Goal: Task Accomplishment & Management: Manage account settings

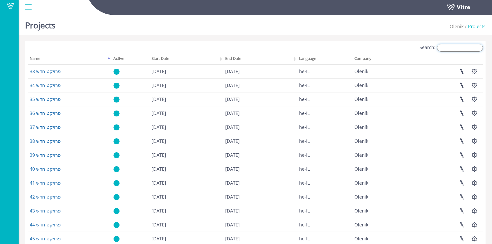
click at [467, 49] on input "Search:" at bounding box center [460, 48] width 46 height 8
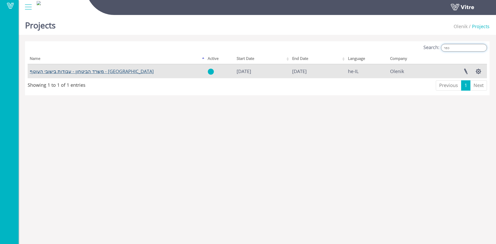
type input "כפר"
click at [108, 72] on link "משרד הביטחון - עבודות בישובי העוטף - כפר עזה" at bounding box center [92, 71] width 124 height 6
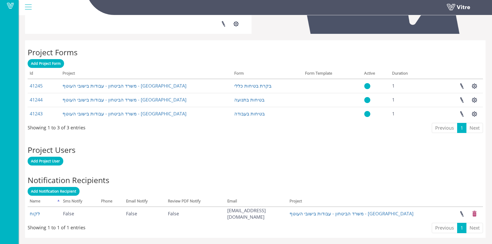
scroll to position [182, 0]
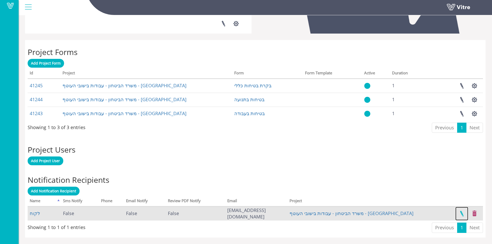
click at [462, 215] on link at bounding box center [461, 214] width 13 height 14
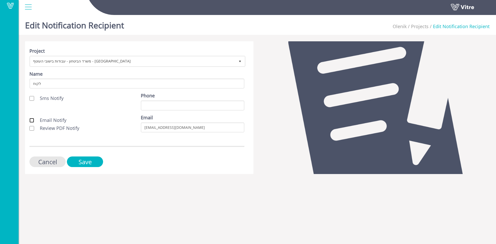
click at [31, 119] on input "Email Notify" at bounding box center [31, 120] width 5 height 5
checkbox input "true"
click at [33, 127] on input "Review PDF Notify" at bounding box center [31, 128] width 5 height 5
checkbox input "true"
click at [85, 166] on input "Save" at bounding box center [85, 161] width 36 height 11
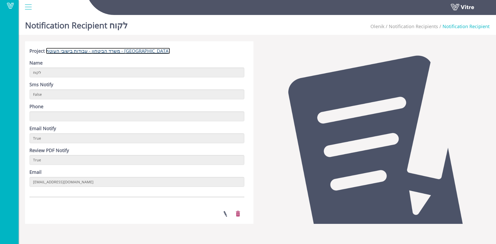
click at [87, 51] on link "משרד הביטחון - עבודות בישובי העוטף - [GEOGRAPHIC_DATA]" at bounding box center [108, 51] width 124 height 6
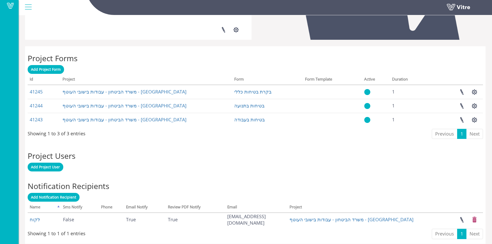
scroll to position [182, 0]
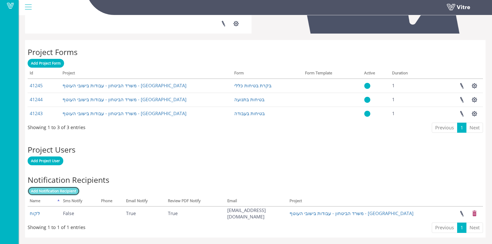
click at [60, 191] on span "Add Notification Recipient" at bounding box center [53, 190] width 45 height 5
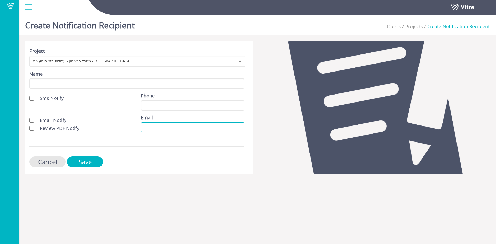
click at [160, 125] on input "Email" at bounding box center [192, 127] width 103 height 10
paste input "evyatar@olenik.co.il"
type input "evyatar@olenik.co.il"
click at [34, 127] on input "Review PDF Notify" at bounding box center [31, 128] width 5 height 5
checkbox input "true"
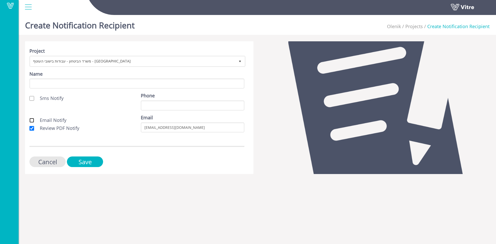
click at [32, 121] on input "Email Notify" at bounding box center [31, 120] width 5 height 5
checkbox input "true"
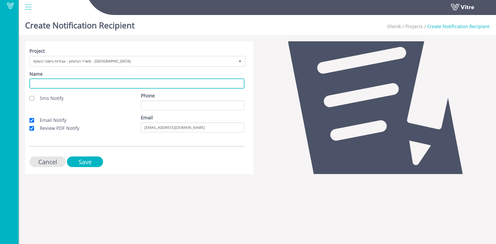
click at [57, 82] on input "Name" at bounding box center [136, 83] width 215 height 10
type input "לקוח"
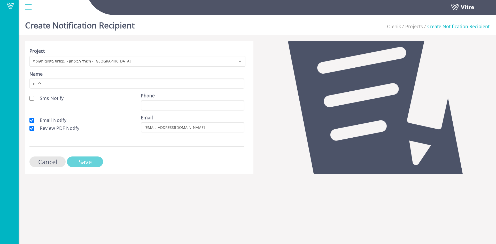
click at [86, 162] on input "Save" at bounding box center [85, 161] width 36 height 11
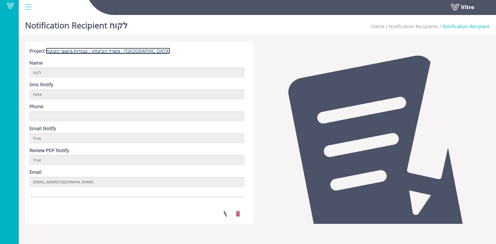
click at [92, 51] on link "משרד הביטחון - עבודות בישובי העוטף - [GEOGRAPHIC_DATA]" at bounding box center [108, 51] width 124 height 6
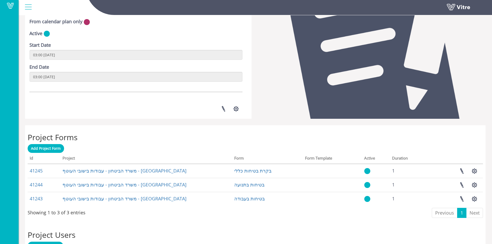
scroll to position [196, 0]
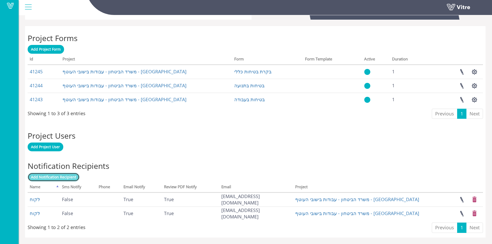
click at [59, 174] on span "Add Notification Recipient" at bounding box center [53, 176] width 45 height 5
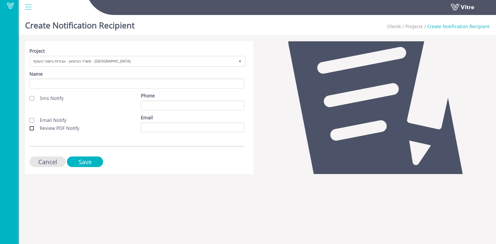
click at [32, 126] on input "Review PDF Notify" at bounding box center [31, 128] width 5 height 5
checkbox input "true"
click at [31, 118] on input "Email Notify" at bounding box center [31, 120] width 5 height 5
checkbox input "true"
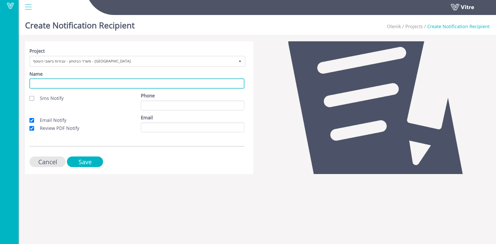
click at [47, 82] on input "Name" at bounding box center [136, 83] width 215 height 10
type input "ל"
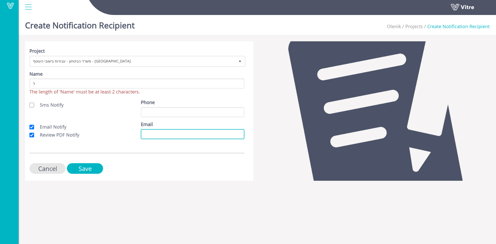
click at [145, 134] on input "Email" at bounding box center [192, 134] width 103 height 10
paste input "hemi@olenik.co.il"
type input "hemi@olenik.co.il"
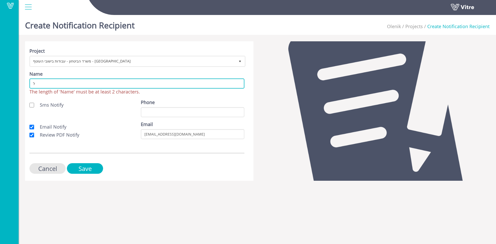
click at [38, 85] on input "ל" at bounding box center [136, 83] width 215 height 10
type input "לקוח"
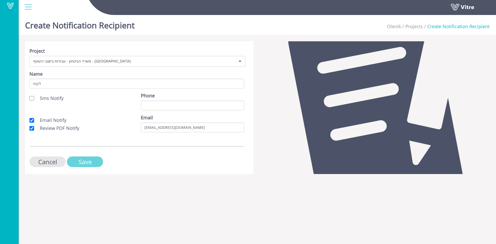
click at [83, 161] on input "Save" at bounding box center [85, 161] width 36 height 11
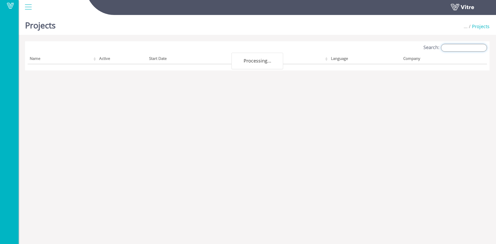
click at [456, 50] on input "Search:" at bounding box center [464, 48] width 46 height 8
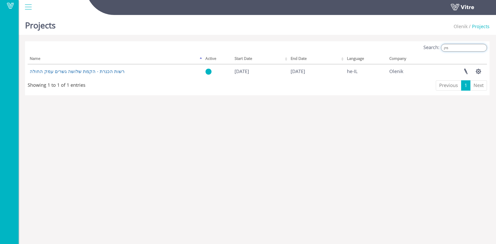
type input "מ"
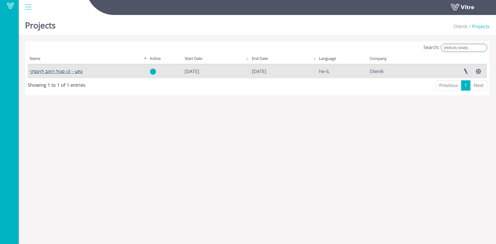
type input "[PERSON_NAME]"
click at [35, 73] on link "נתע - קו סגול רחוב לוינסקי" at bounding box center [56, 71] width 53 height 6
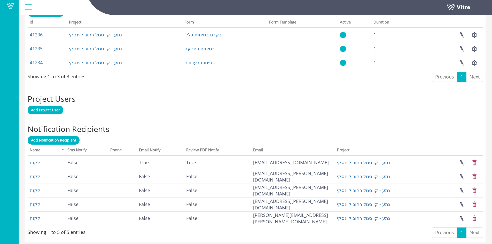
scroll to position [231, 0]
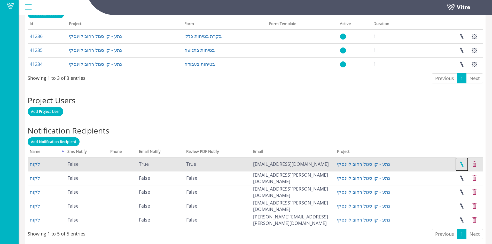
click at [463, 163] on link at bounding box center [461, 164] width 13 height 14
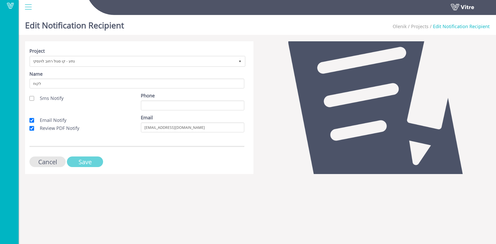
click at [87, 164] on input "Save" at bounding box center [85, 161] width 36 height 11
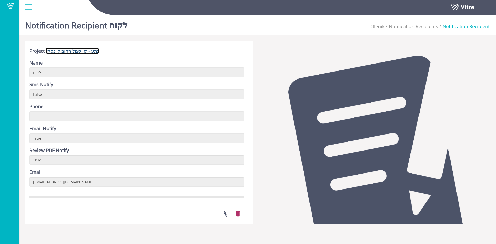
click at [73, 51] on link "נתע - קו סגול רחוב לוינסקי" at bounding box center [72, 51] width 53 height 6
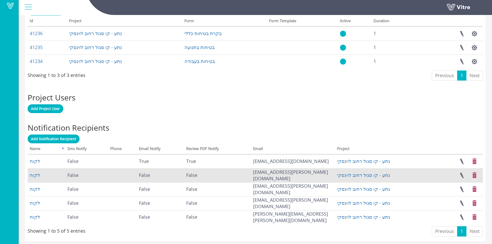
scroll to position [238, 0]
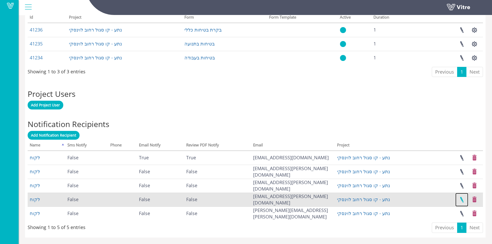
click at [460, 198] on link at bounding box center [461, 200] width 13 height 14
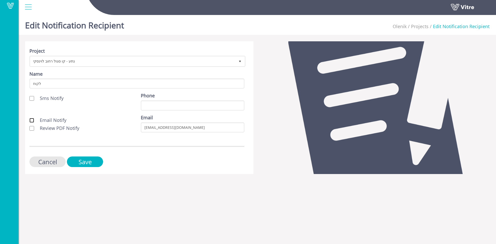
click at [30, 120] on input "Email Notify" at bounding box center [31, 120] width 5 height 5
checkbox input "true"
click at [31, 127] on input "Review PDF Notify" at bounding box center [31, 128] width 5 height 5
checkbox input "true"
click at [79, 161] on input "Save" at bounding box center [85, 161] width 36 height 11
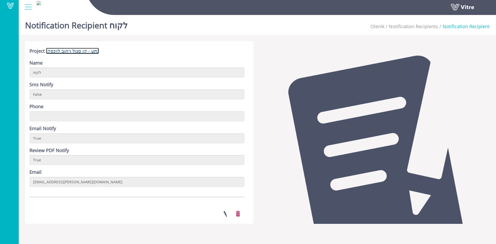
click at [77, 54] on link "נתע - קו סגול רחוב לוינסקי" at bounding box center [72, 51] width 53 height 6
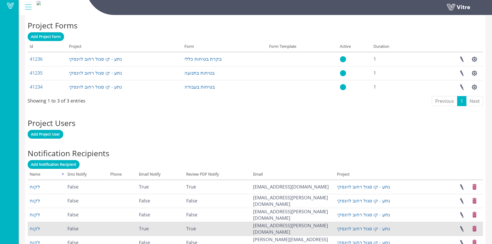
scroll to position [238, 0]
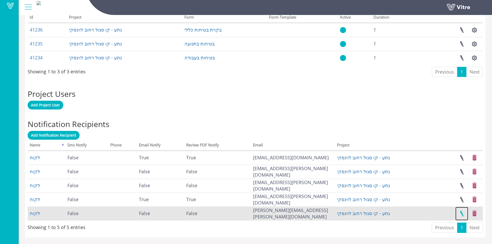
click at [464, 214] on link at bounding box center [461, 214] width 13 height 14
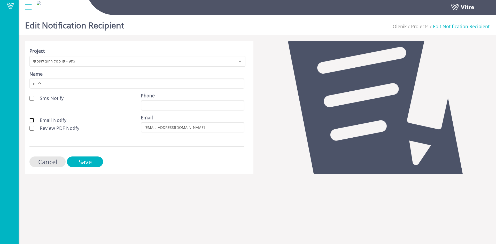
click at [30, 121] on input "Email Notify" at bounding box center [31, 120] width 5 height 5
checkbox input "true"
click at [30, 127] on input "Review PDF Notify" at bounding box center [31, 128] width 5 height 5
checkbox input "true"
click at [80, 158] on input "Save" at bounding box center [85, 161] width 36 height 11
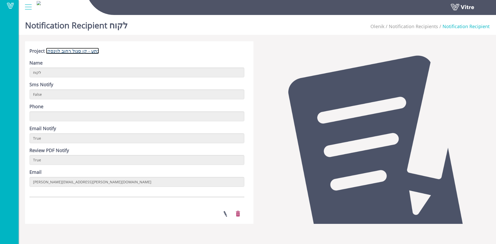
click at [71, 49] on link "נתע - קו סגול רחוב לוינסקי" at bounding box center [72, 51] width 53 height 6
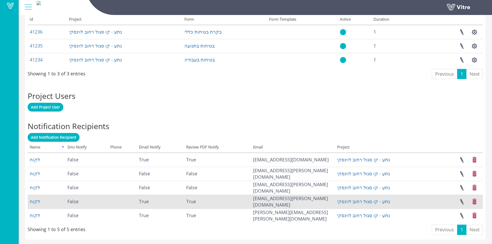
scroll to position [238, 0]
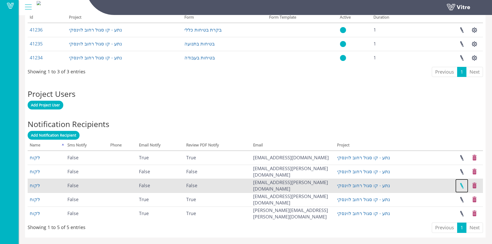
click at [462, 185] on link at bounding box center [461, 186] width 13 height 14
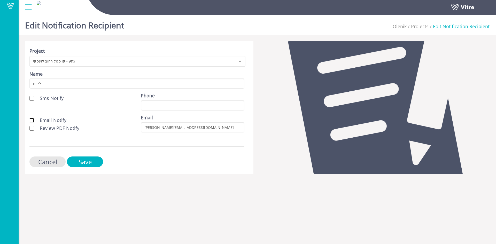
drag, startPoint x: 33, startPoint y: 119, endPoint x: 32, endPoint y: 121, distance: 2.6
click at [33, 119] on input "Email Notify" at bounding box center [31, 120] width 5 height 5
checkbox input "true"
click at [32, 127] on input "Review PDF Notify" at bounding box center [31, 128] width 5 height 5
checkbox input "true"
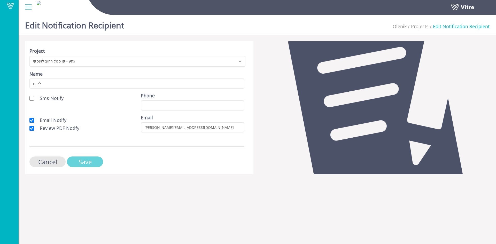
click at [78, 161] on input "Save" at bounding box center [85, 161] width 36 height 11
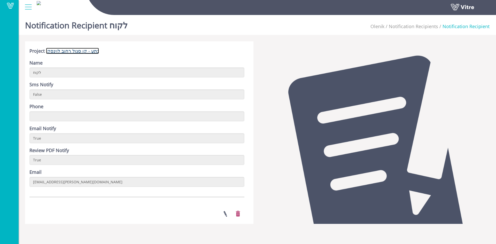
click at [71, 52] on link "נתע - קו סגול רחוב לוינסקי" at bounding box center [72, 51] width 53 height 6
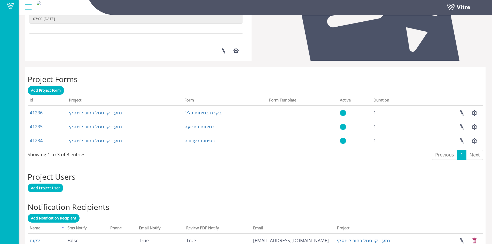
scroll to position [232, 0]
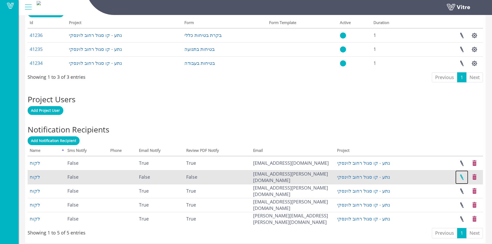
click at [461, 177] on link at bounding box center [461, 177] width 13 height 14
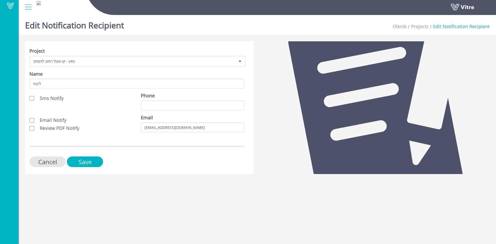
click at [34, 128] on label "Review PDF Notify" at bounding box center [54, 128] width 50 height 7
click at [34, 128] on input "Review PDF Notify" at bounding box center [31, 128] width 5 height 5
checkbox input "true"
click at [34, 121] on input "Email Notify" at bounding box center [31, 120] width 5 height 5
checkbox input "true"
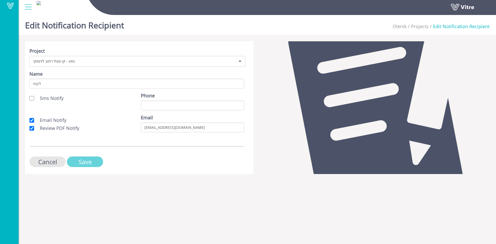
click at [76, 159] on input "Save" at bounding box center [85, 161] width 36 height 11
